Goal: Navigation & Orientation: Find specific page/section

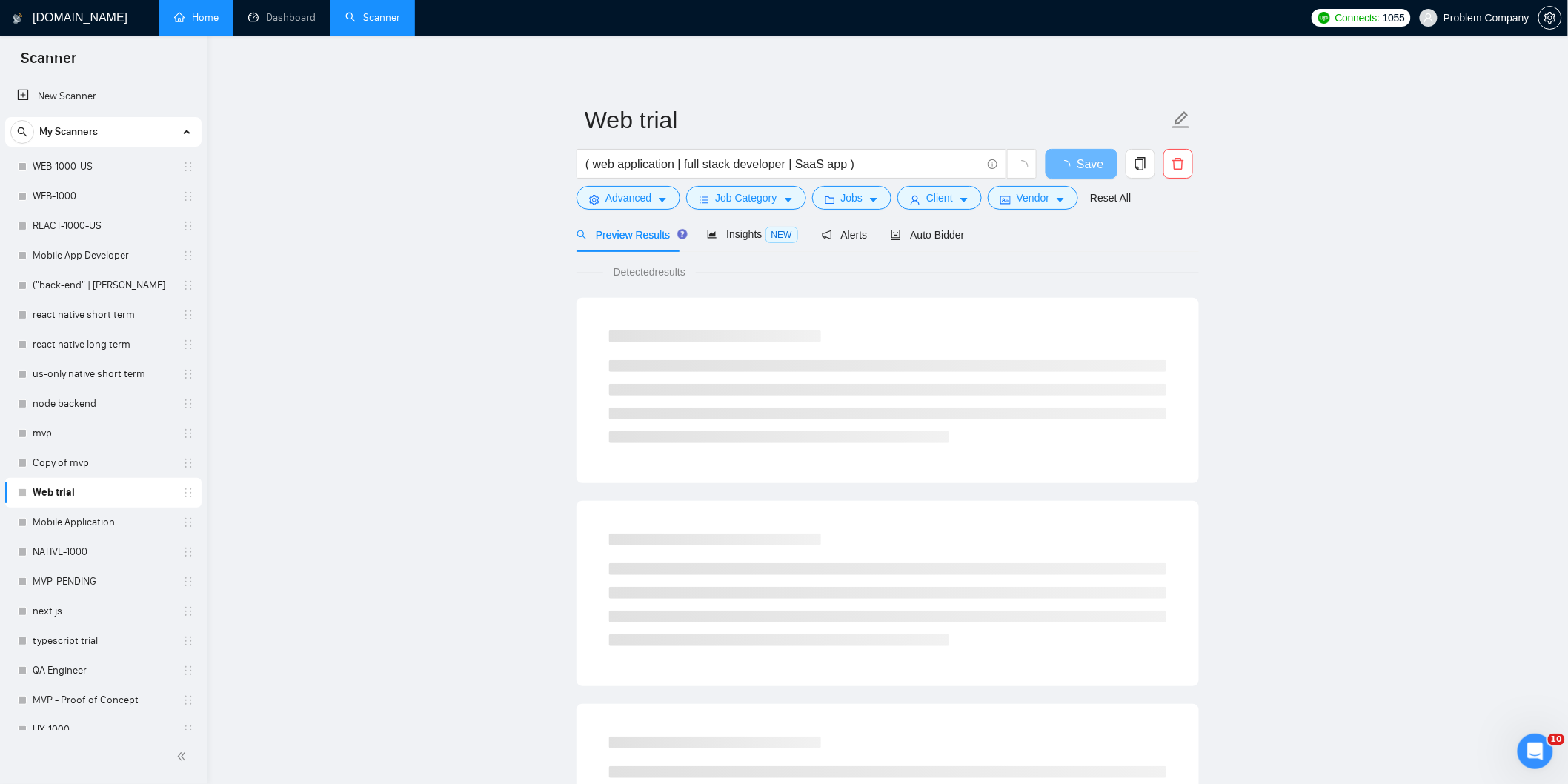
click at [219, 22] on link "Home" at bounding box center [196, 17] width 45 height 13
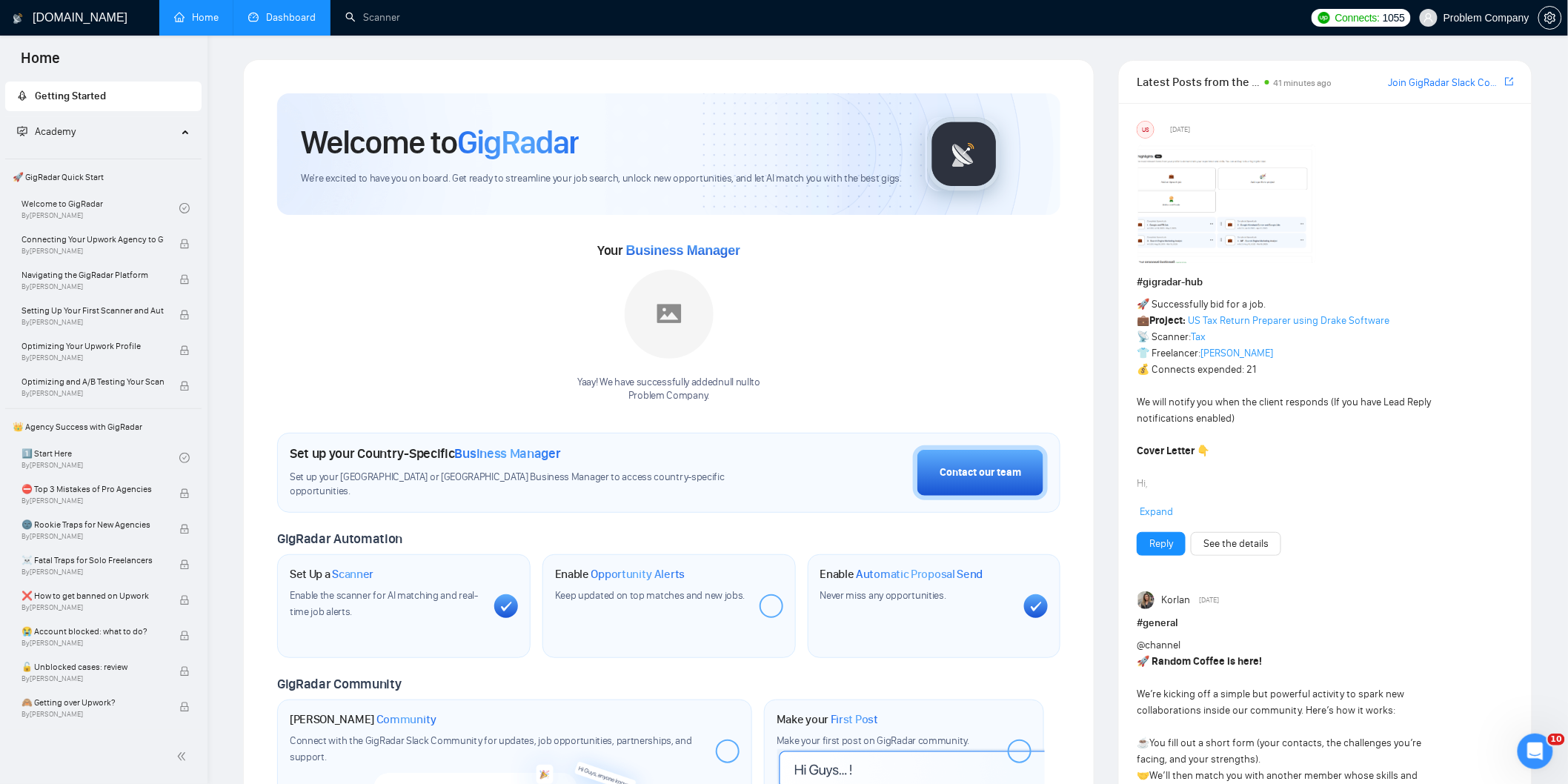
click at [307, 17] on link "Dashboard" at bounding box center [281, 17] width 67 height 13
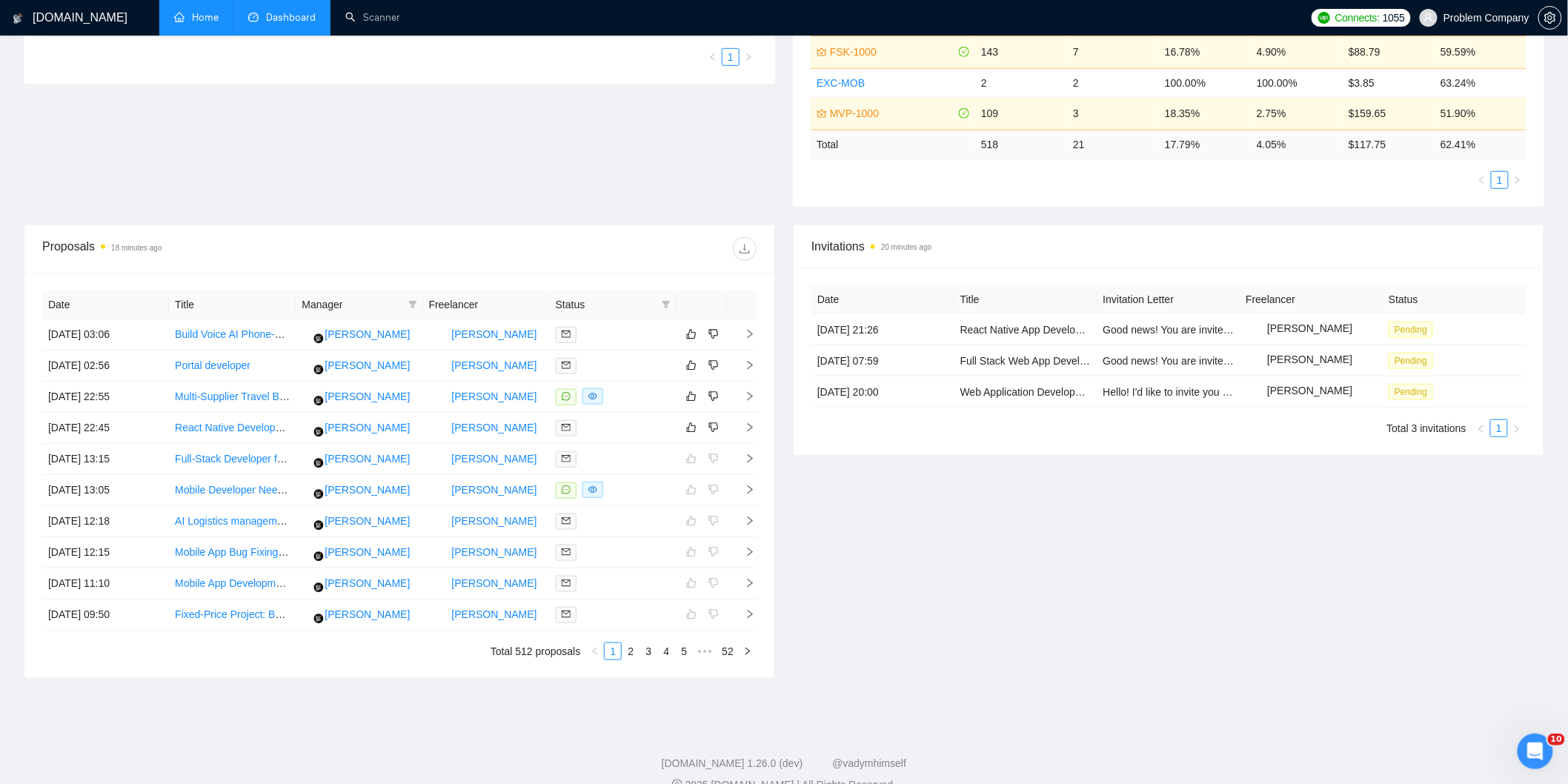
scroll to position [379, 0]
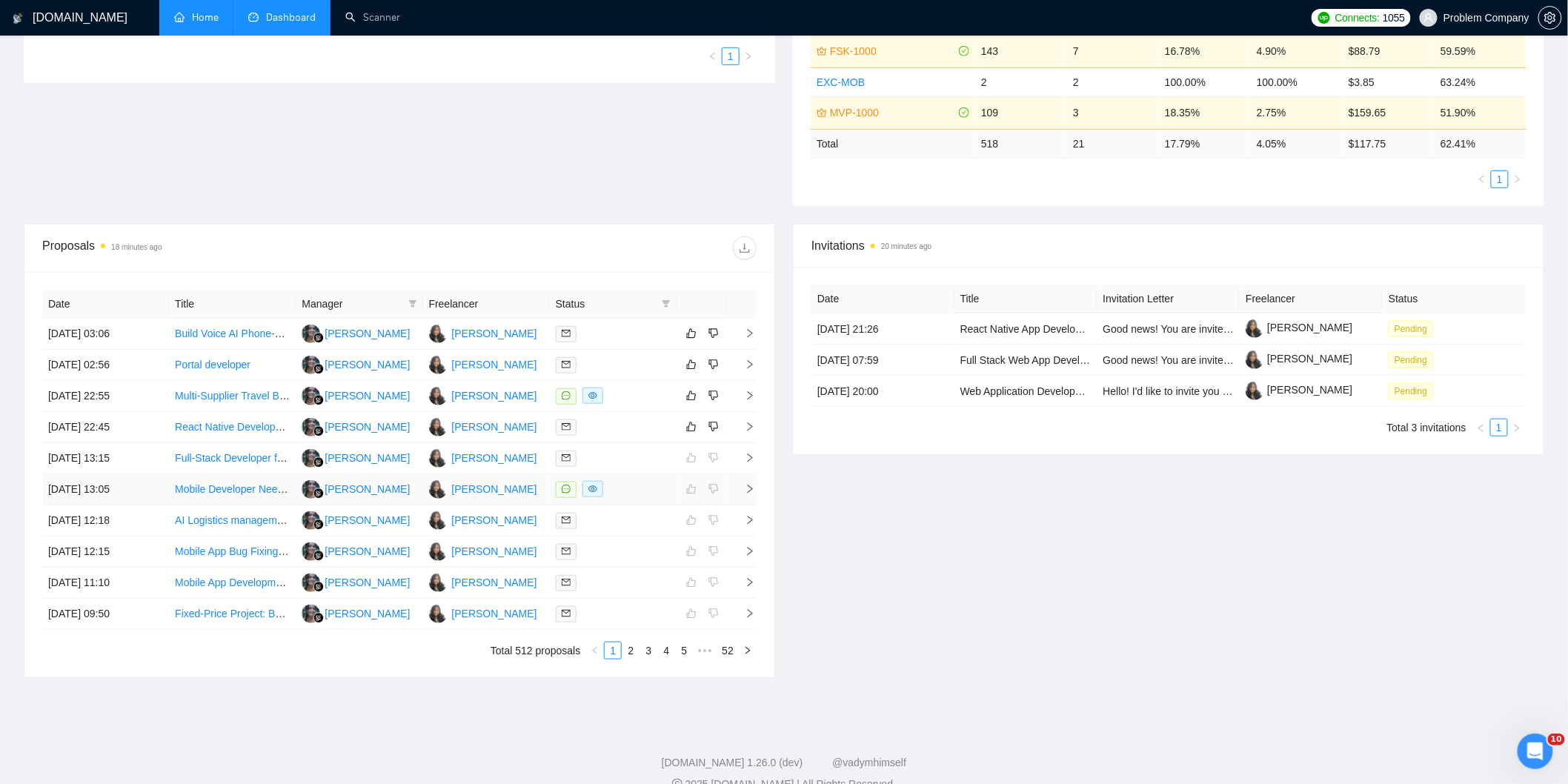
click at [156, 494] on td "[DATE] 13:05" at bounding box center [105, 490] width 126 height 31
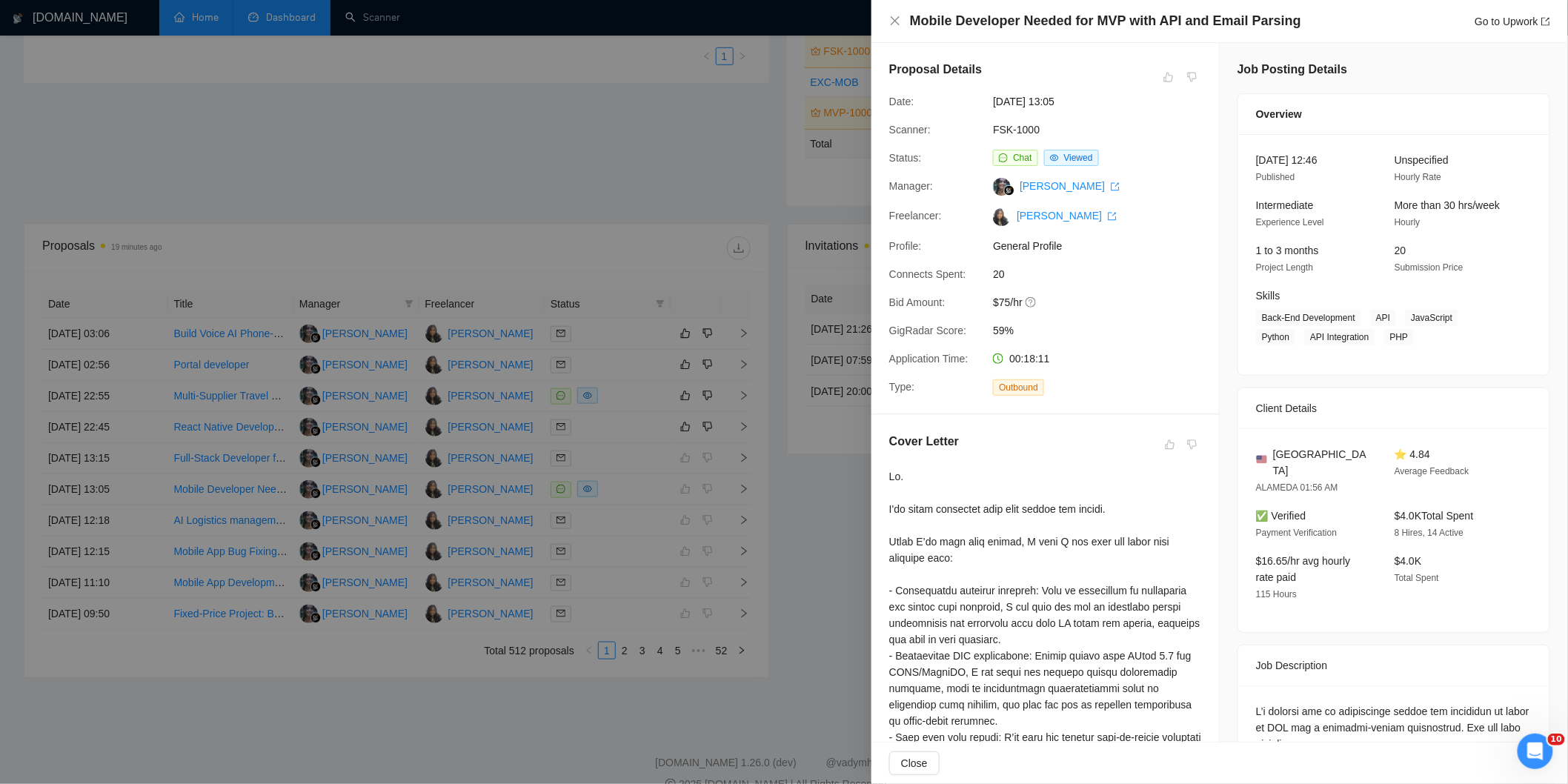
scroll to position [174, 0]
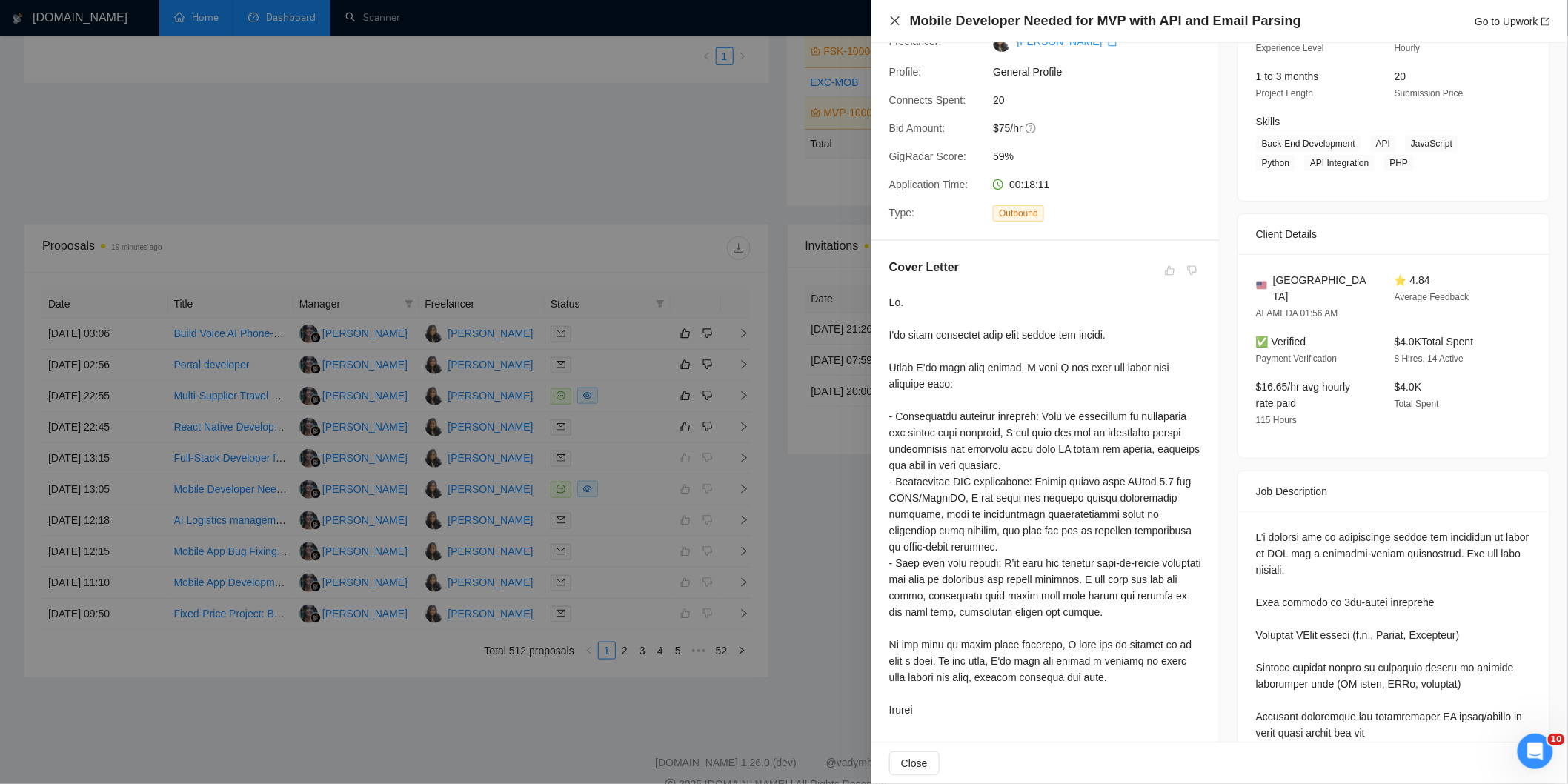
click at [899, 24] on icon "close" at bounding box center [895, 20] width 9 height 9
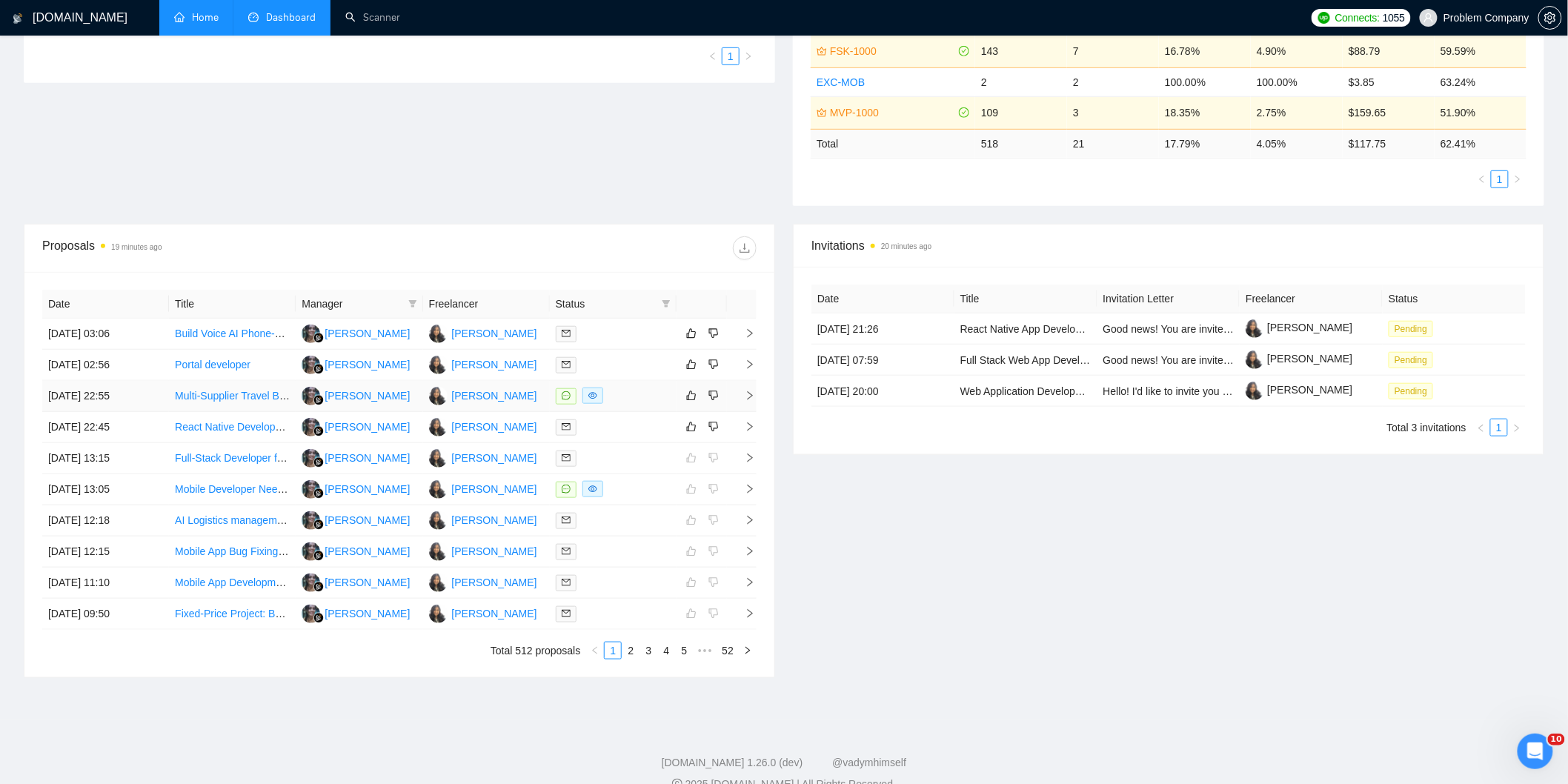
click at [147, 394] on td "[DATE] 22:55" at bounding box center [105, 396] width 126 height 31
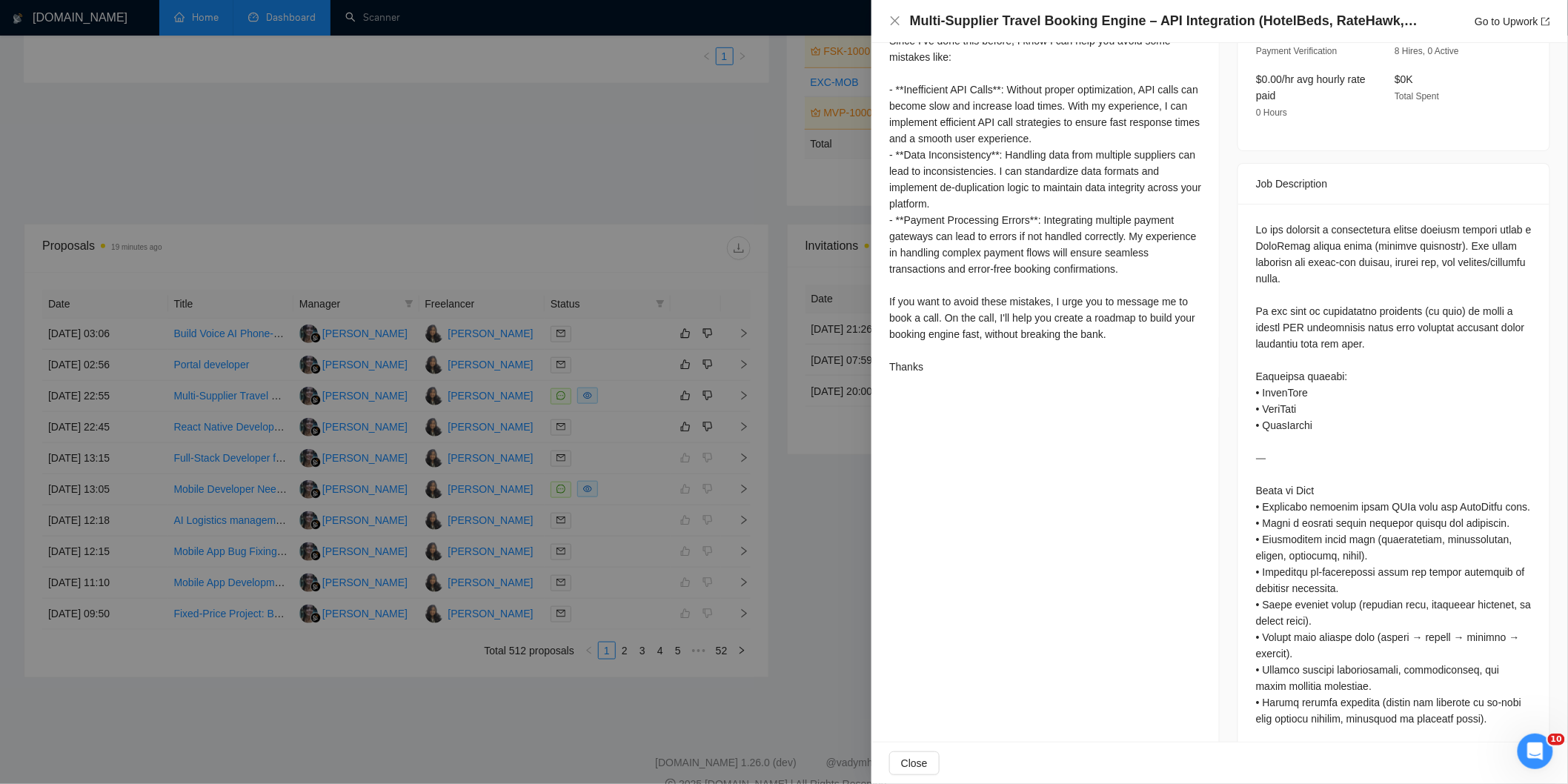
scroll to position [512, 0]
